Goal: Task Accomplishment & Management: Use online tool/utility

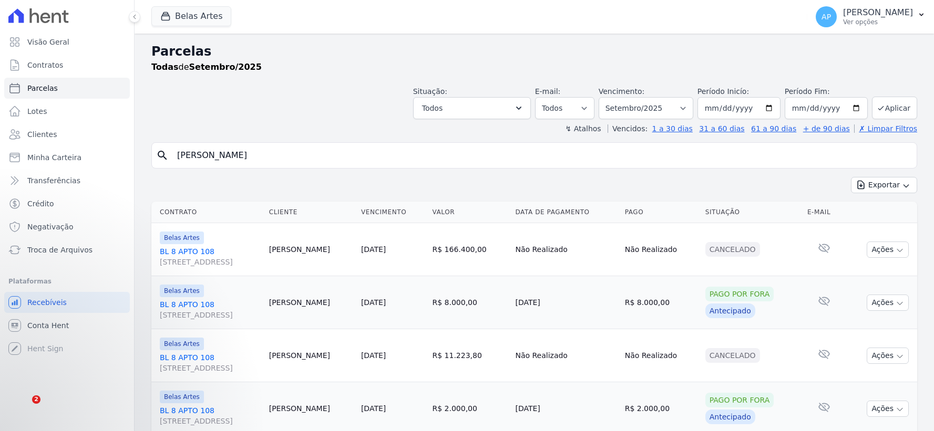
select select
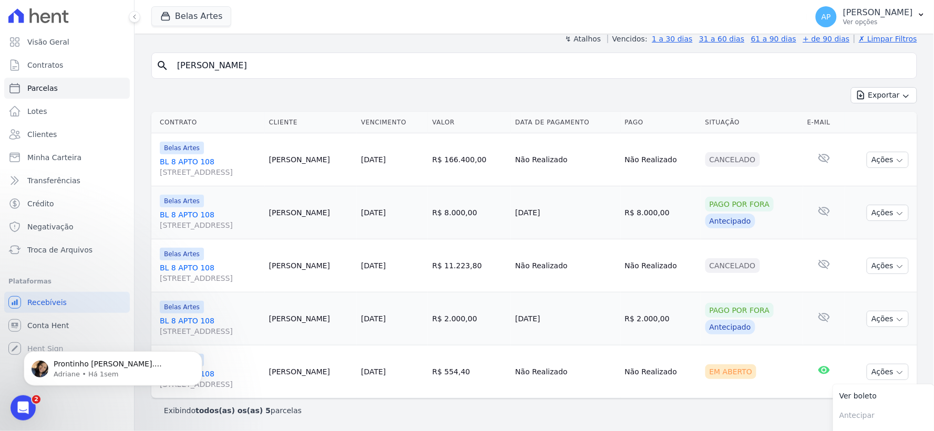
drag, startPoint x: 290, startPoint y: 66, endPoint x: 0, endPoint y: 45, distance: 290.9
click at [0, 45] on div "Visão Geral Contratos [GEOGRAPHIC_DATA] Lotes Clientes Minha Carteira Transferê…" at bounding box center [467, 215] width 934 height 431
paste input "[PERSON_NAME]"
type input "[PERSON_NAME]"
select select
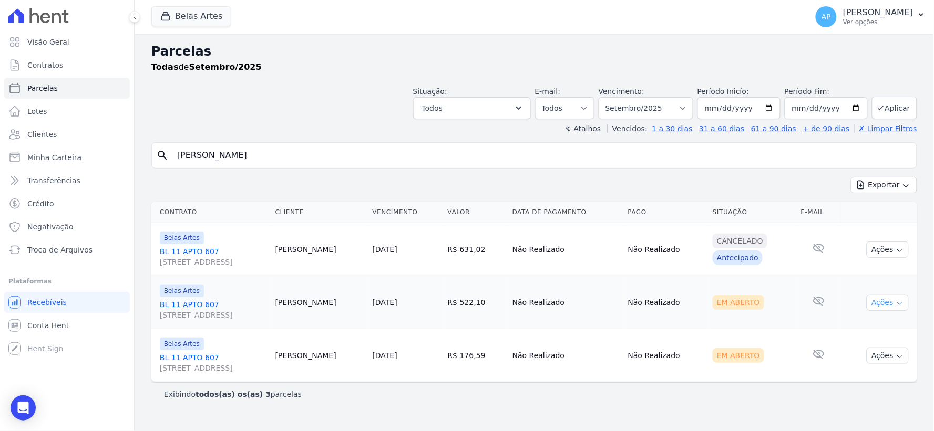
click at [879, 300] on button "Ações" at bounding box center [888, 303] width 42 height 16
click at [865, 327] on link "Ver boleto" at bounding box center [883, 326] width 101 height 19
click at [784, 332] on td "Em Aberto" at bounding box center [752, 356] width 88 height 53
click at [883, 361] on button "Ações" at bounding box center [888, 356] width 42 height 16
click at [845, 379] on link "Ver boleto" at bounding box center [883, 379] width 101 height 19
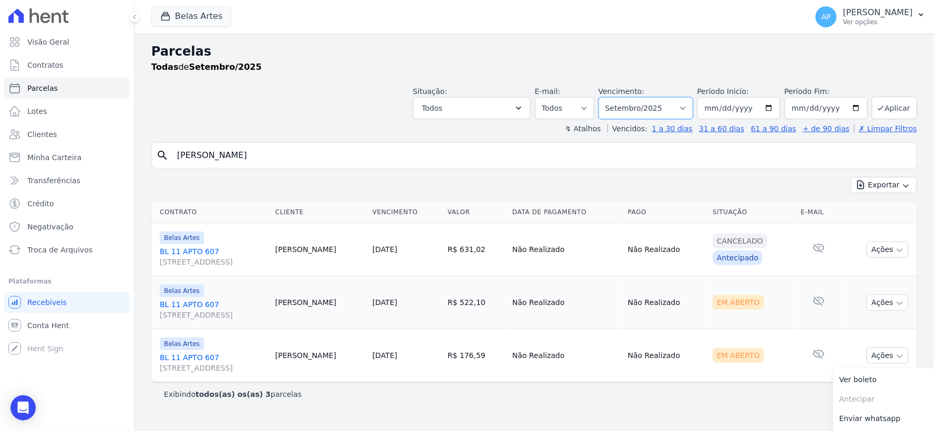
click at [676, 109] on select "[GEOGRAPHIC_DATA] por período ──────── Todos os meses Setembro/2022 Outubro/202…" at bounding box center [646, 108] width 95 height 22
select select "07/2025"
click at [614, 97] on select "[GEOGRAPHIC_DATA] por período ──────── Todos os meses Setembro/2022 Outubro/202…" at bounding box center [646, 108] width 95 height 22
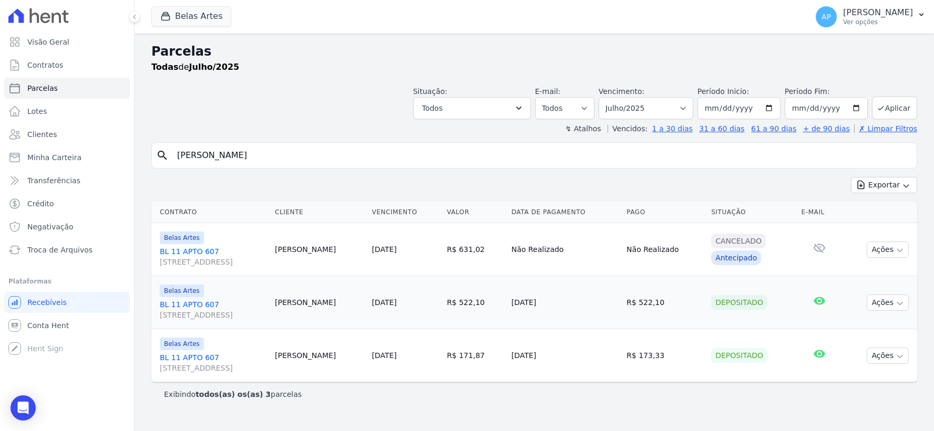
select select
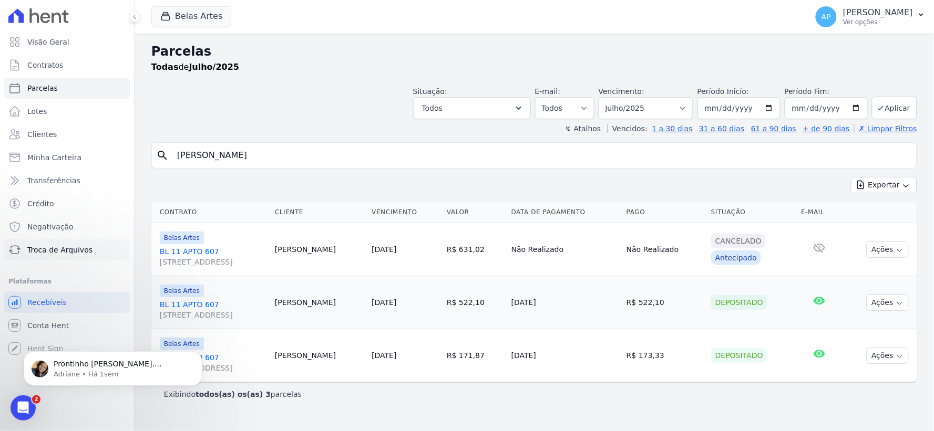
click at [66, 249] on span "Troca de Arquivos" at bounding box center [59, 250] width 65 height 11
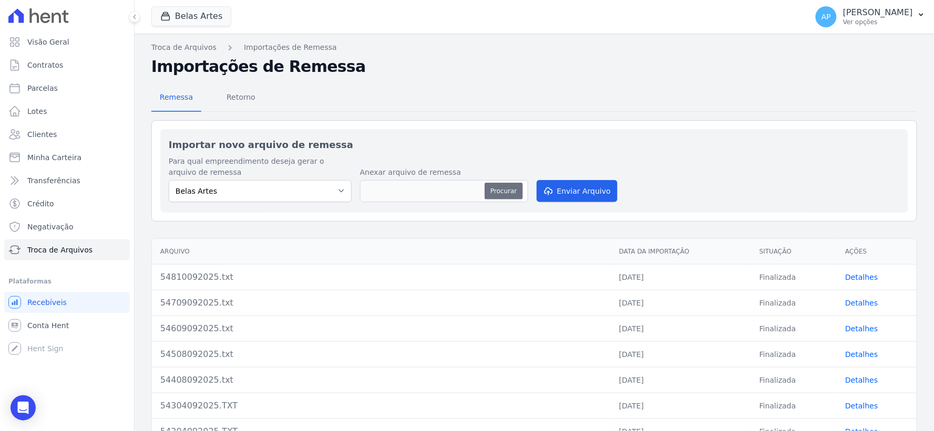
click at [501, 187] on button "Procurar" at bounding box center [504, 191] width 38 height 17
type input "54910092025.txt"
click at [581, 198] on button "Enviar Arquivo" at bounding box center [577, 191] width 81 height 22
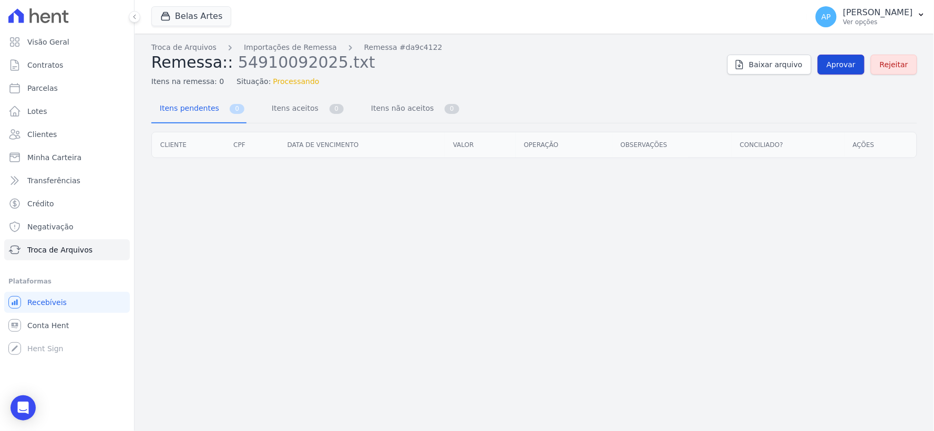
click at [846, 62] on span "Aprovar" at bounding box center [841, 64] width 29 height 11
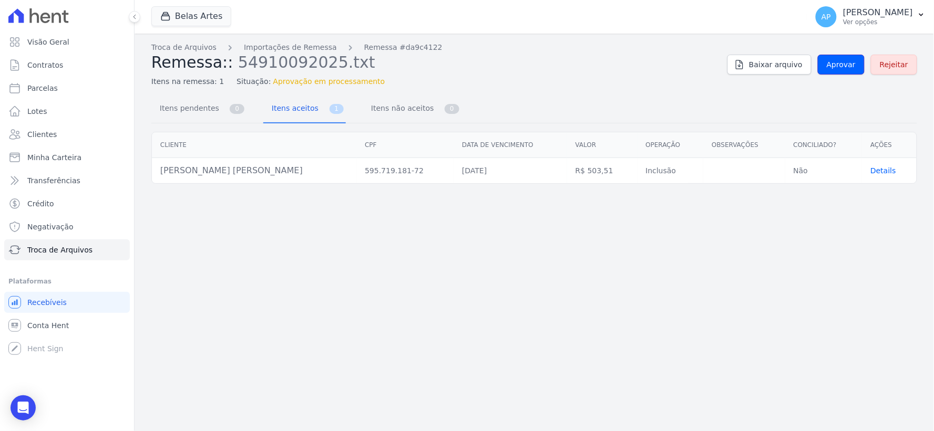
click at [846, 62] on span "Aprovar" at bounding box center [841, 64] width 29 height 11
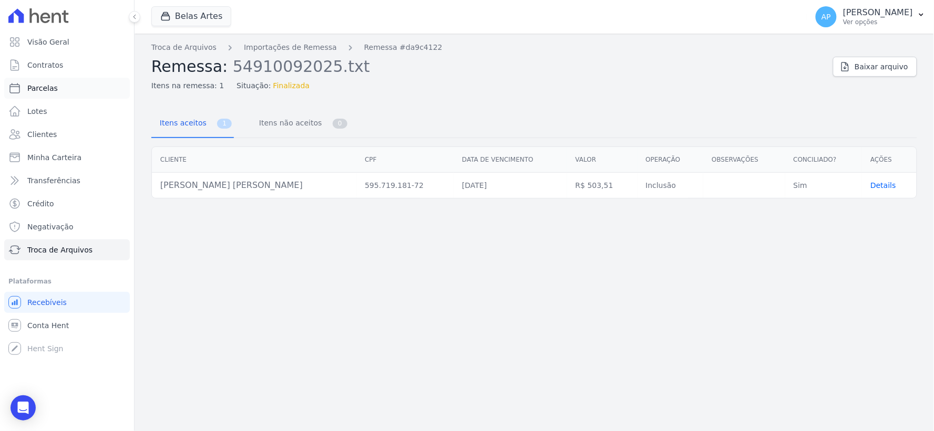
click at [43, 85] on span "Parcelas" at bounding box center [42, 88] width 30 height 11
select select
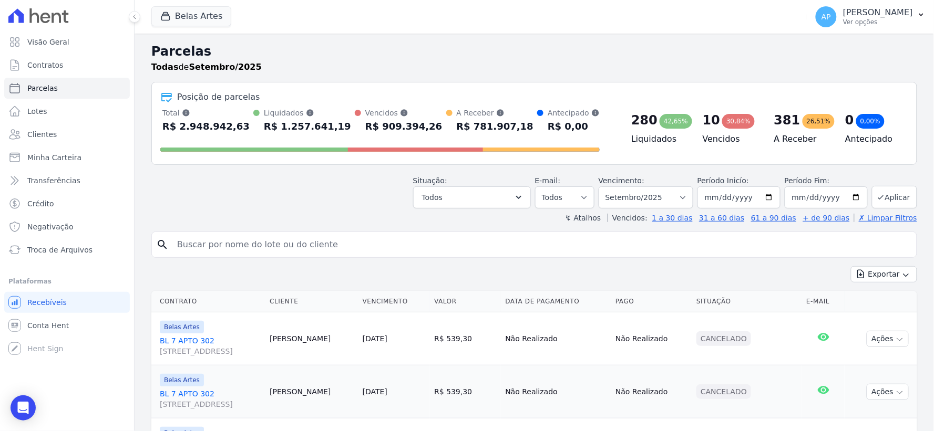
click at [328, 243] on input "search" at bounding box center [542, 244] width 742 height 21
paste input "Humberto da Silva Brandão"
type input "Humberto da Silva Brandão"
select select
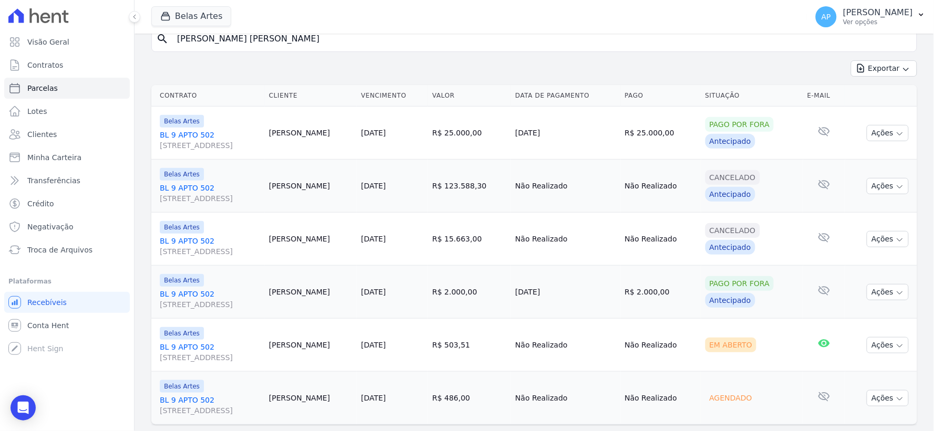
scroll to position [143, 0]
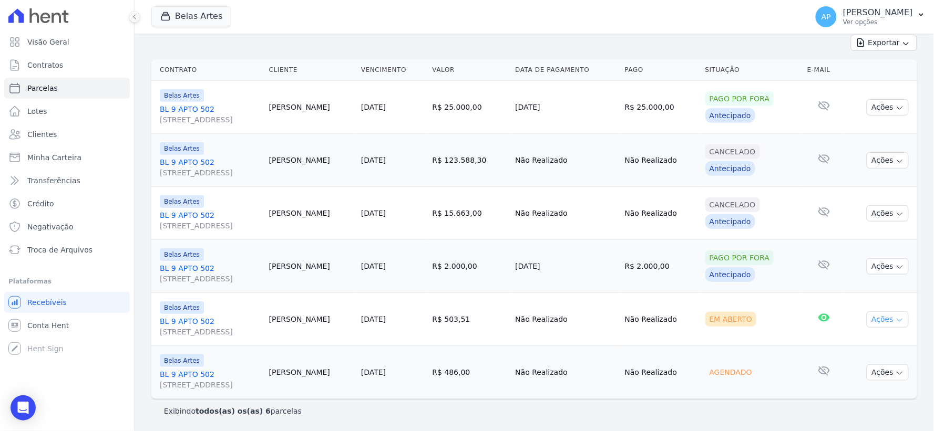
click at [874, 317] on button "Ações" at bounding box center [888, 320] width 42 height 16
click at [857, 347] on link "Ver boleto" at bounding box center [883, 343] width 101 height 19
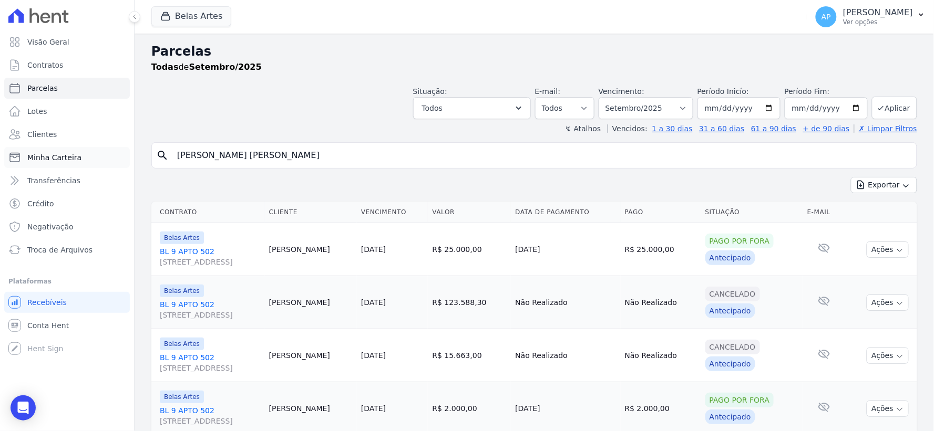
drag, startPoint x: 312, startPoint y: 162, endPoint x: 106, endPoint y: 164, distance: 205.5
click at [106, 164] on div "Visão Geral Contratos [GEOGRAPHIC_DATA] Lotes Clientes Minha Carteira Transferê…" at bounding box center [467, 215] width 934 height 431
paste input "João Gabriel de Barros Guimarães"
type input "João Gabriel de Barros Guimarães"
select select
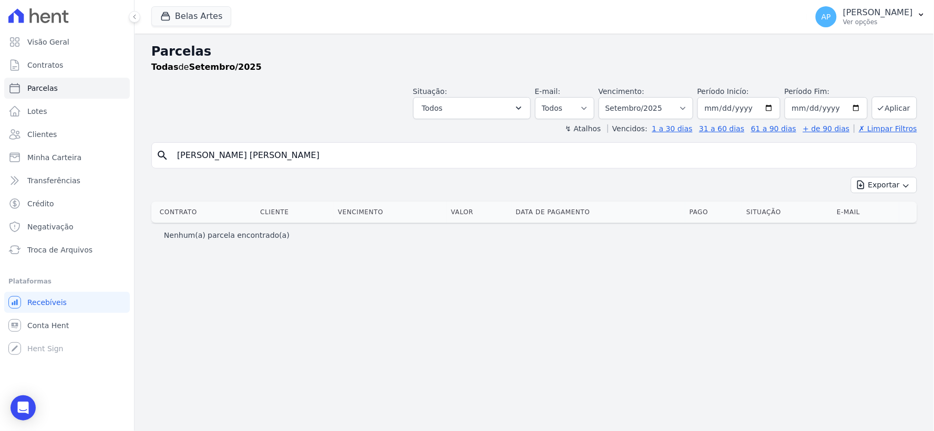
drag, startPoint x: 341, startPoint y: 160, endPoint x: 198, endPoint y: 149, distance: 143.4
click at [198, 149] on input "João Gabriel de Barros Guimarães" at bounding box center [542, 155] width 742 height 21
type input "João"
select select
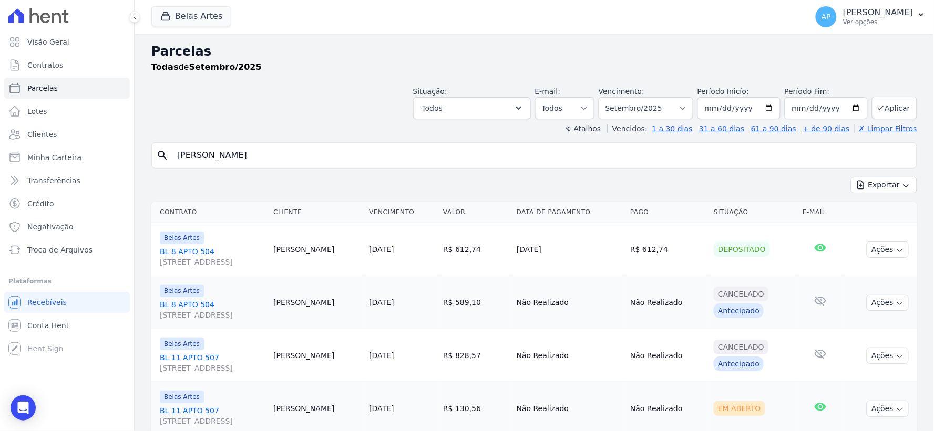
click at [260, 147] on input "João" at bounding box center [542, 155] width 742 height 21
type input "João barros"
select select
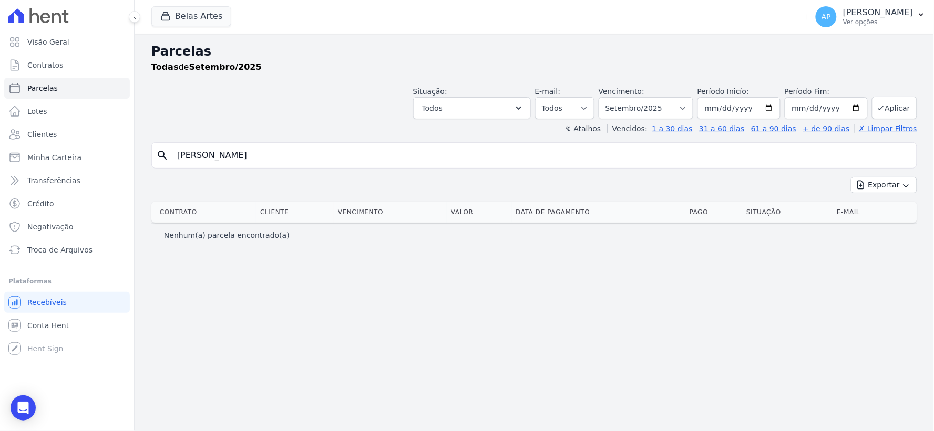
click at [256, 160] on input "João barros" at bounding box center [542, 155] width 742 height 21
drag, startPoint x: 256, startPoint y: 160, endPoint x: 46, endPoint y: 167, distance: 210.3
click at [46, 167] on div "Visão Geral Contratos [GEOGRAPHIC_DATA] Lotes Clientes Minha Carteira Transferê…" at bounding box center [467, 215] width 934 height 431
paste input "Gabriel de Barros Guimarães"
drag, startPoint x: 260, startPoint y: 158, endPoint x: 195, endPoint y: 156, distance: 64.7
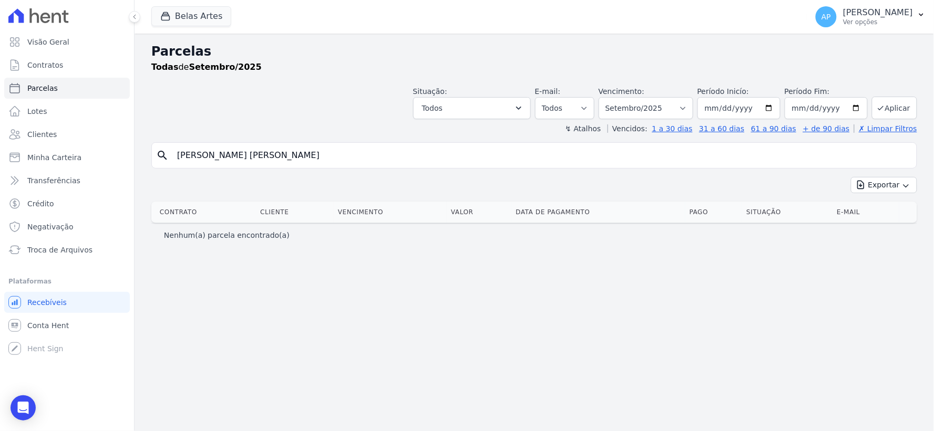
click at [195, 156] on input "João Gabriel de Barros Guimarães" at bounding box center [542, 155] width 742 height 21
type input "João Guimarães"
select select
drag, startPoint x: 263, startPoint y: 156, endPoint x: 194, endPoint y: 150, distance: 68.6
click at [194, 150] on input "João Guimarães" at bounding box center [542, 155] width 742 height 21
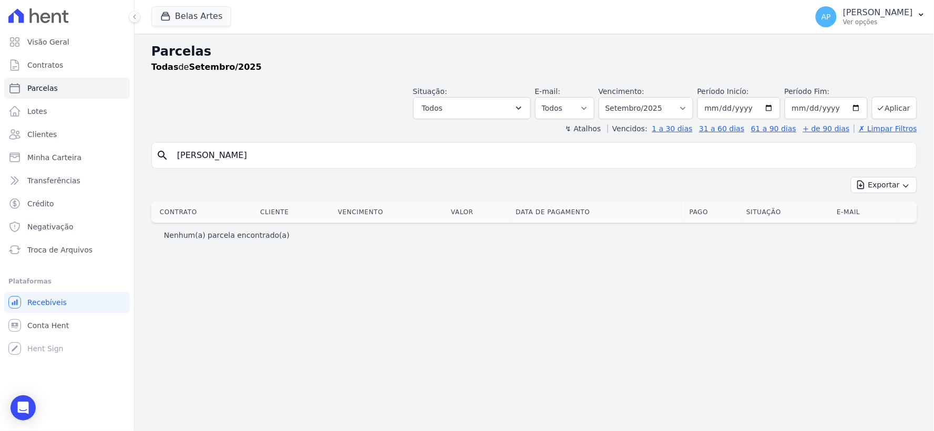
type input "João gabriel"
select select
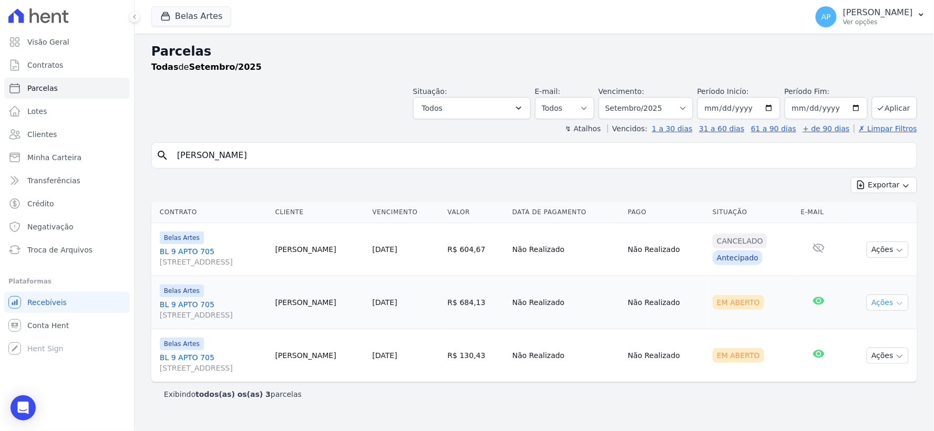
click at [886, 303] on button "Ações" at bounding box center [888, 303] width 42 height 16
click at [864, 327] on link "Ver boleto" at bounding box center [883, 326] width 101 height 19
click at [756, 335] on td "Em Aberto" at bounding box center [752, 356] width 88 height 53
click at [886, 355] on button "Ações" at bounding box center [888, 356] width 42 height 16
click at [859, 379] on link "Ver boleto" at bounding box center [883, 379] width 101 height 19
